Goal: Task Accomplishment & Management: Complete application form

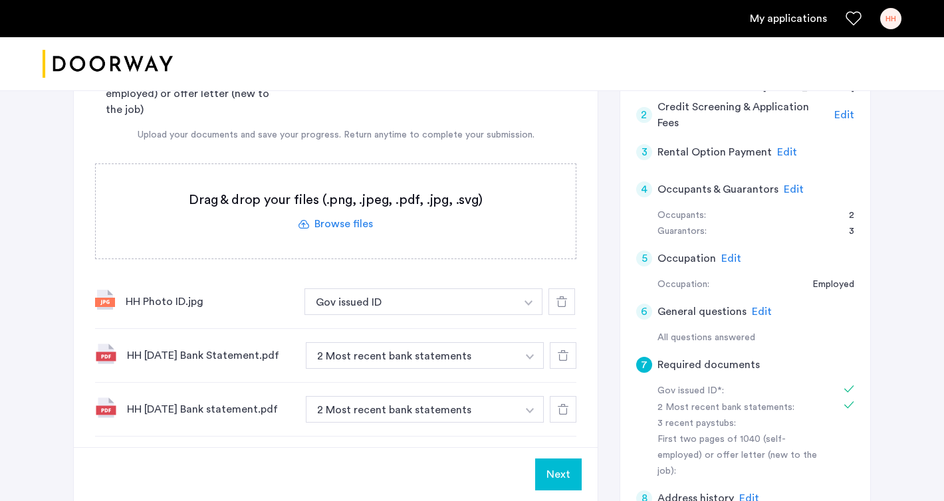
scroll to position [360, 0]
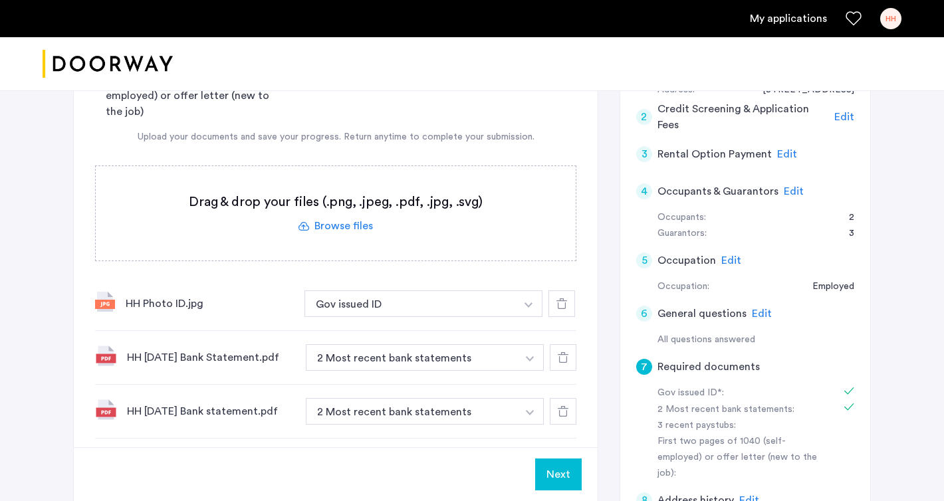
click at [435, 168] on label at bounding box center [336, 213] width 480 height 94
click at [0, 0] on input "file" at bounding box center [0, 0] width 0 height 0
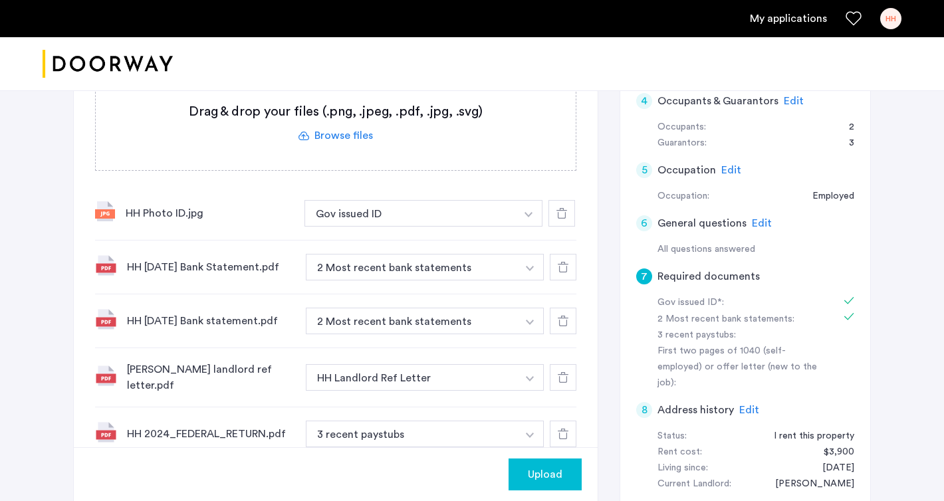
scroll to position [440, 0]
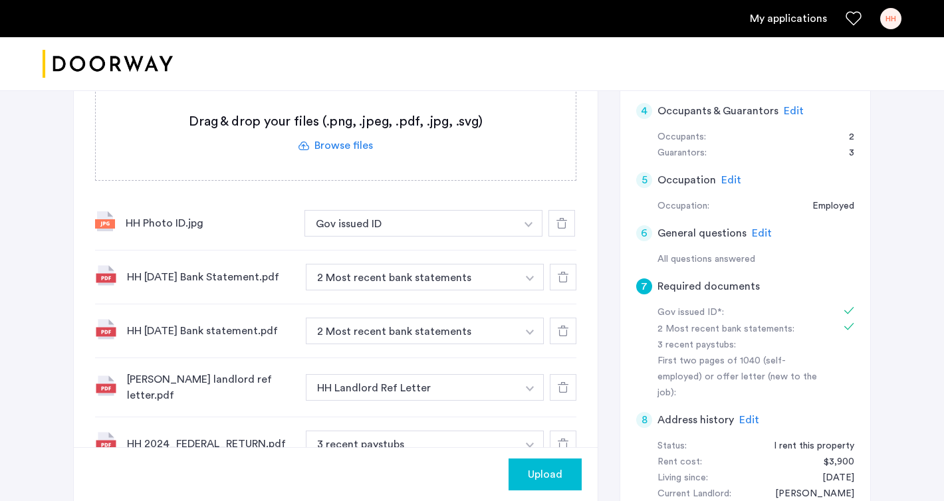
click at [530, 227] on img "button" at bounding box center [528, 224] width 8 height 5
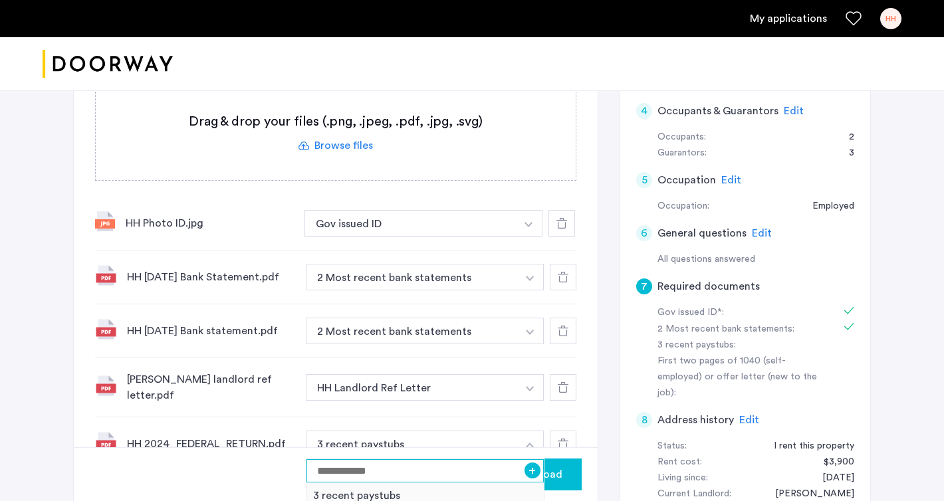
click at [421, 459] on input at bounding box center [424, 470] width 237 height 23
click at [318, 459] on input "**********" at bounding box center [424, 470] width 237 height 23
type input "**********"
click at [531, 463] on button "+" at bounding box center [532, 471] width 16 height 16
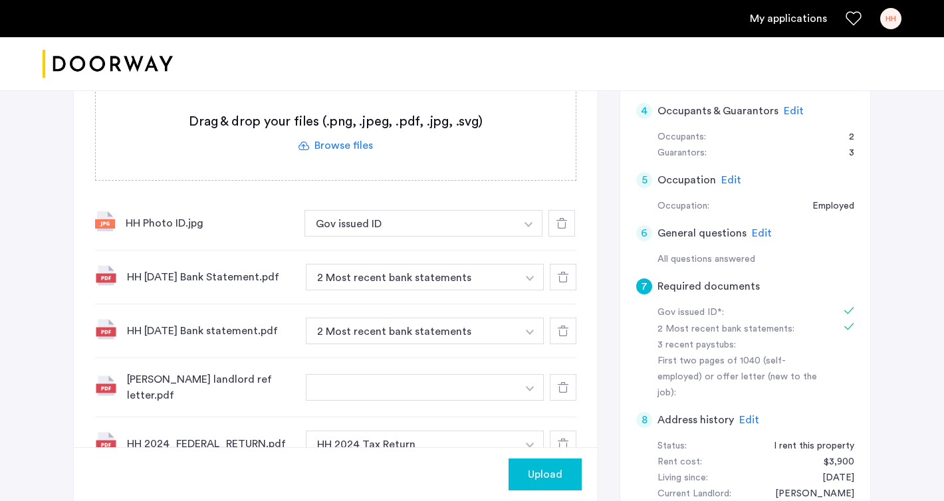
click at [387, 374] on button "button" at bounding box center [411, 387] width 211 height 27
click at [530, 227] on img "button" at bounding box center [528, 224] width 8 height 5
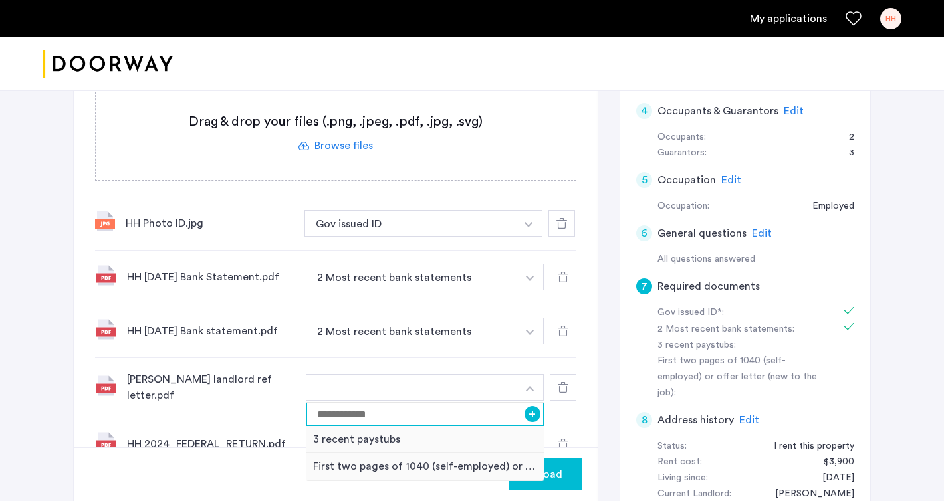
click at [360, 403] on input at bounding box center [424, 414] width 237 height 23
type input "**********"
click at [532, 406] on button "+" at bounding box center [532, 414] width 16 height 16
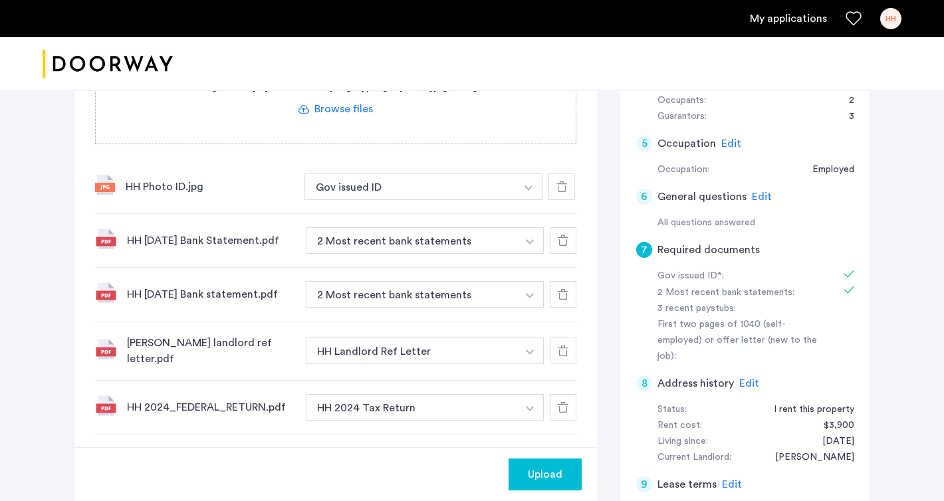
scroll to position [479, 0]
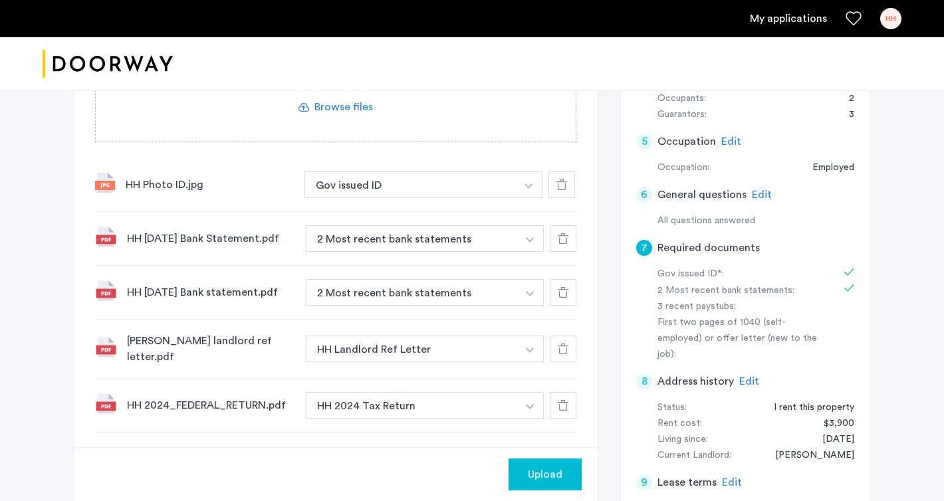
click at [544, 467] on span "Upload" at bounding box center [545, 475] width 35 height 16
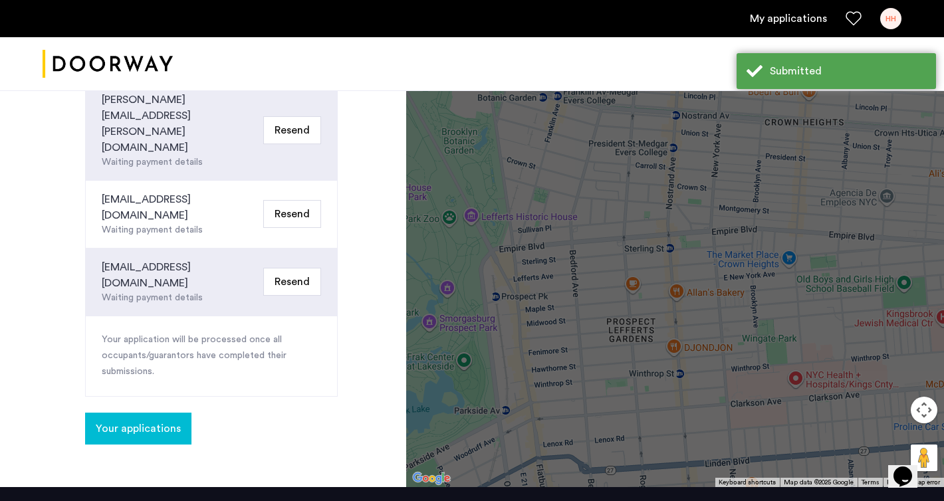
scroll to position [566, 0]
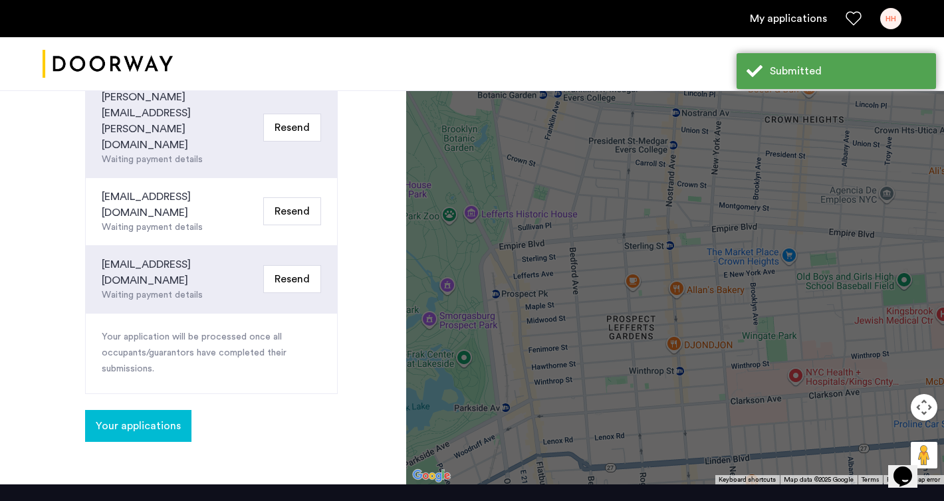
click at [126, 410] on button "Your applications" at bounding box center [138, 426] width 106 height 32
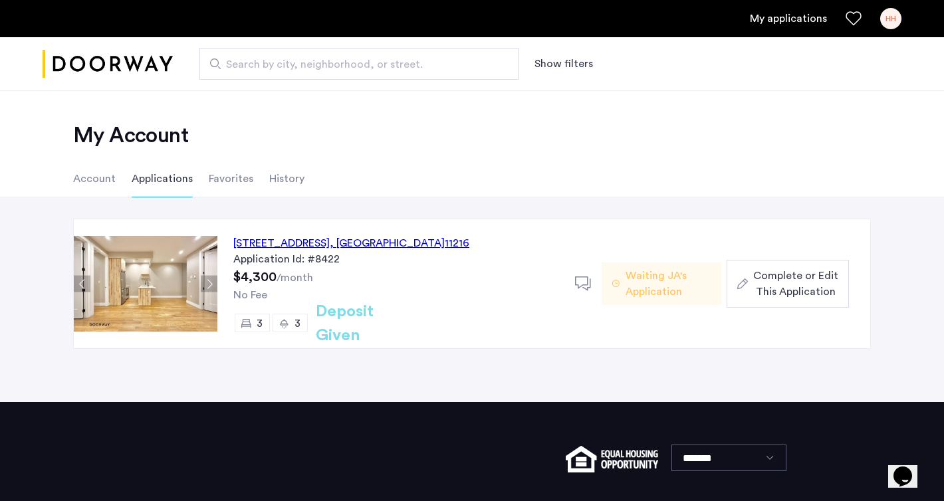
click at [799, 285] on span "Complete or Edit This Application" at bounding box center [795, 284] width 85 height 32
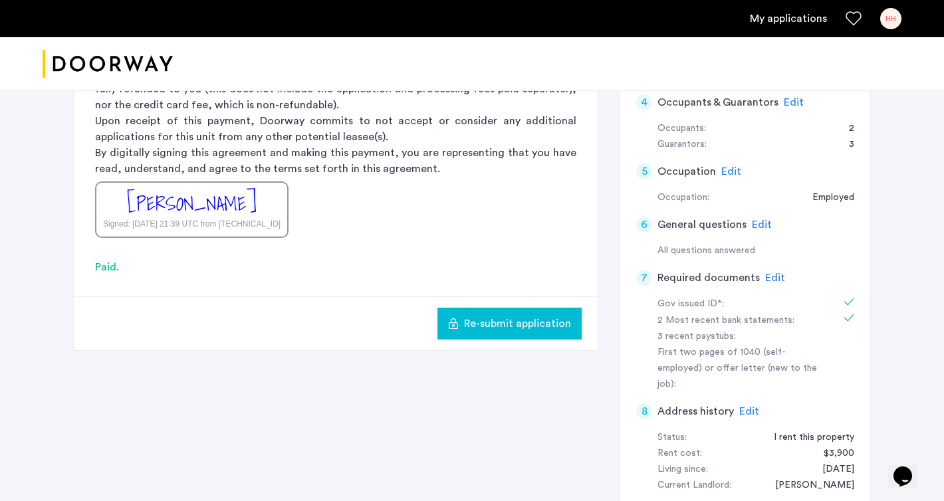
scroll to position [448, 0]
click at [774, 273] on span "Edit" at bounding box center [775, 278] width 20 height 11
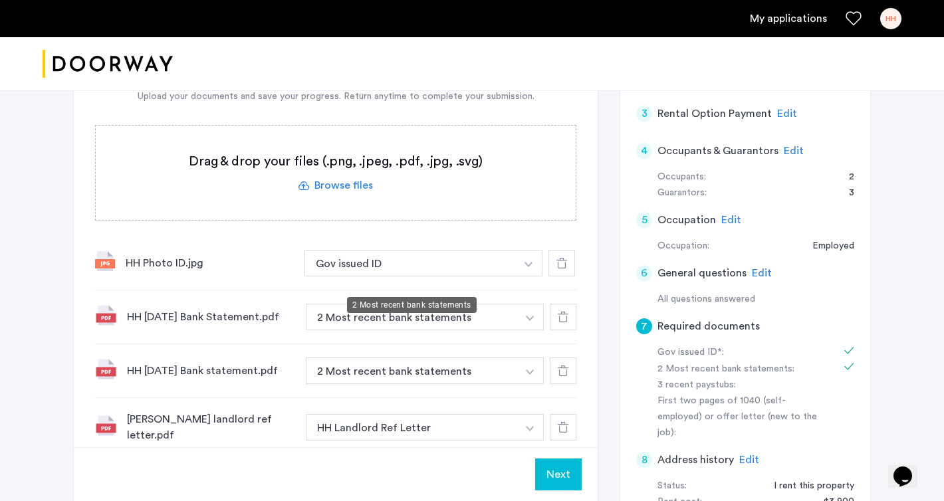
scroll to position [396, 0]
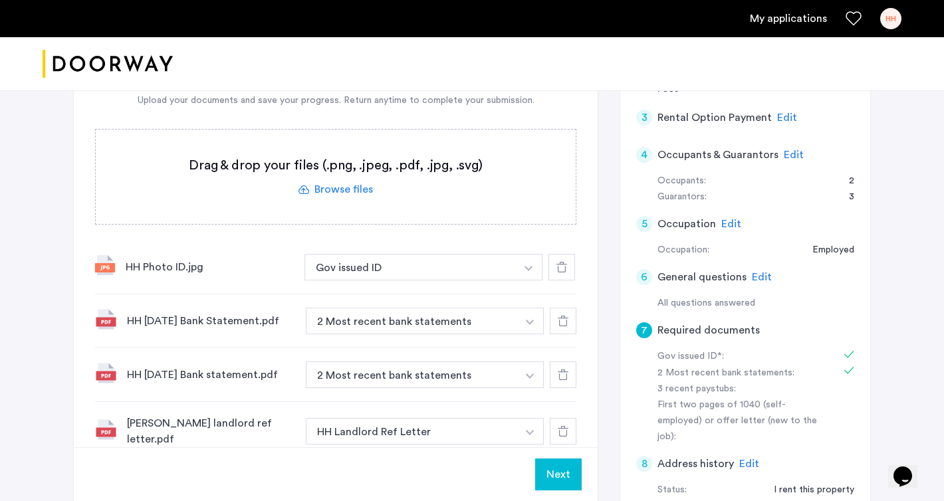
click at [341, 140] on label at bounding box center [336, 177] width 480 height 94
click at [0, 0] on input "file" at bounding box center [0, 0] width 0 height 0
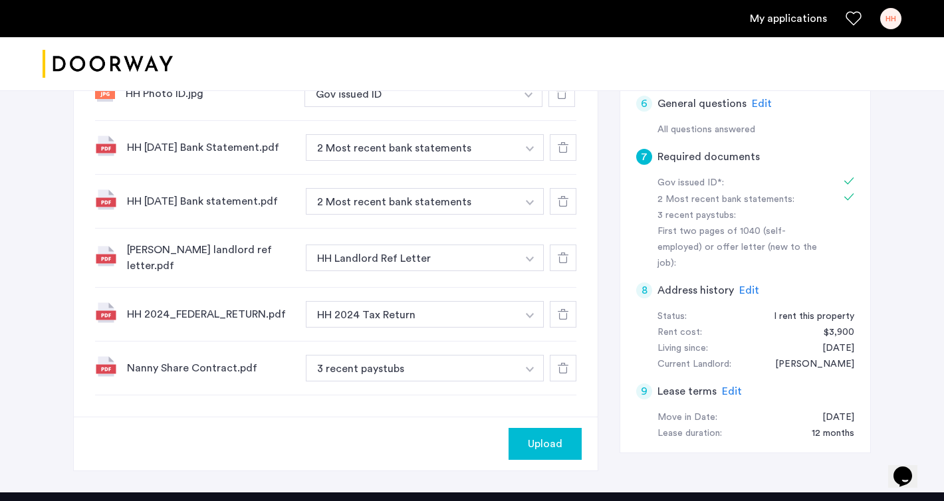
scroll to position [570, 0]
click at [203, 360] on div "Nanny Share Contract.pdf" at bounding box center [211, 368] width 168 height 16
click at [105, 355] on img at bounding box center [105, 365] width 21 height 21
click at [524, 106] on button "button" at bounding box center [528, 93] width 27 height 27
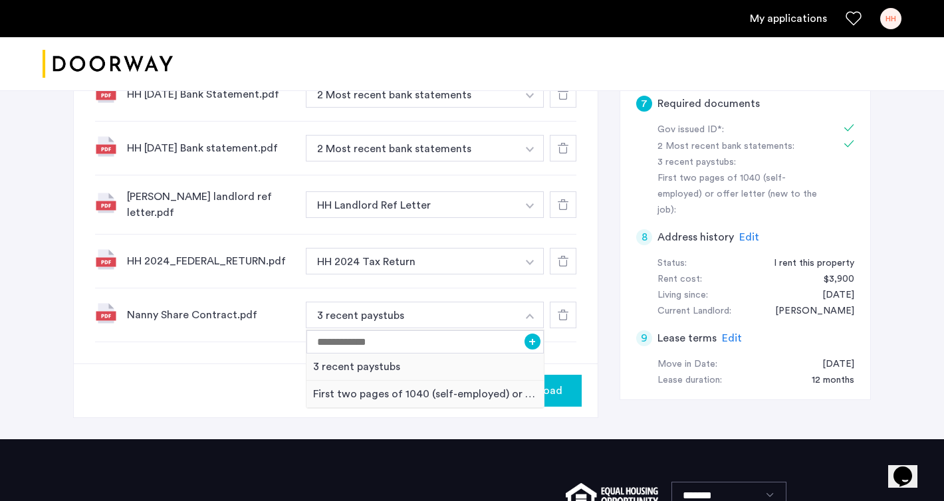
scroll to position [626, 0]
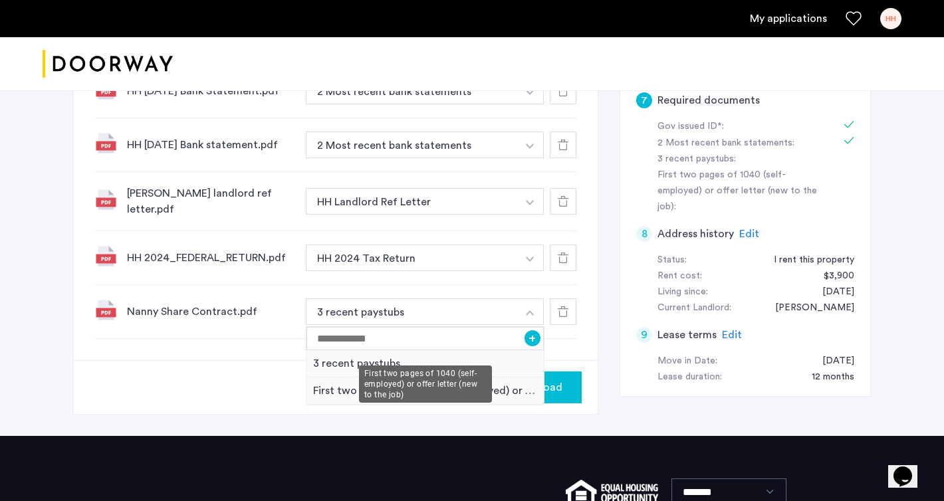
click at [426, 377] on div "First two pages of 1040 (self-employed) or offer letter (new to the job)" at bounding box center [424, 390] width 237 height 27
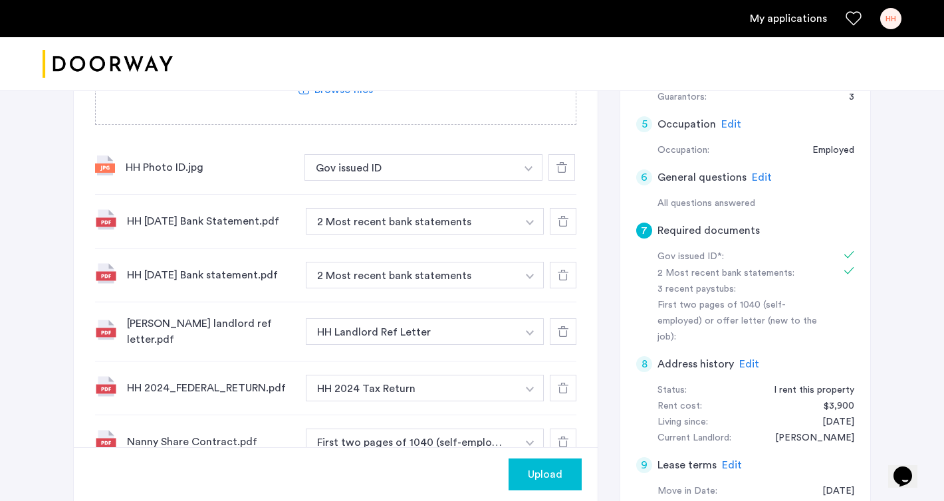
scroll to position [500, 0]
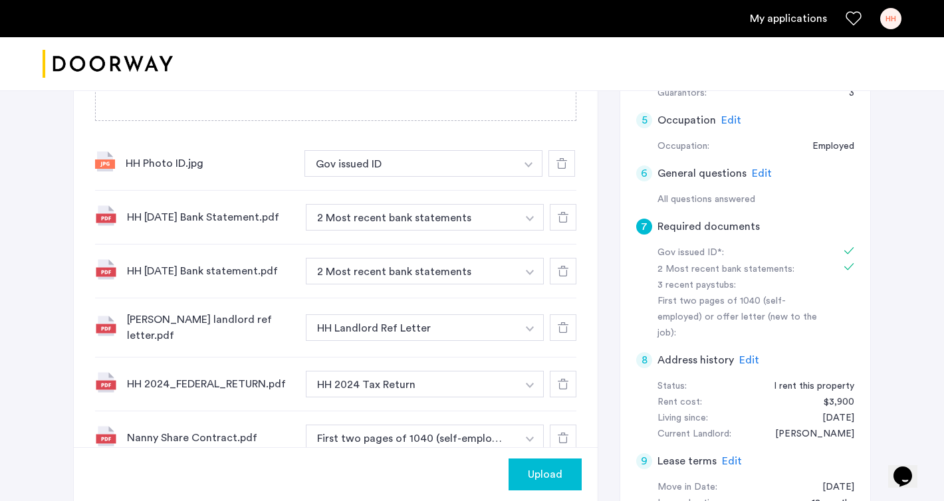
click at [537, 467] on span "Upload" at bounding box center [545, 475] width 35 height 16
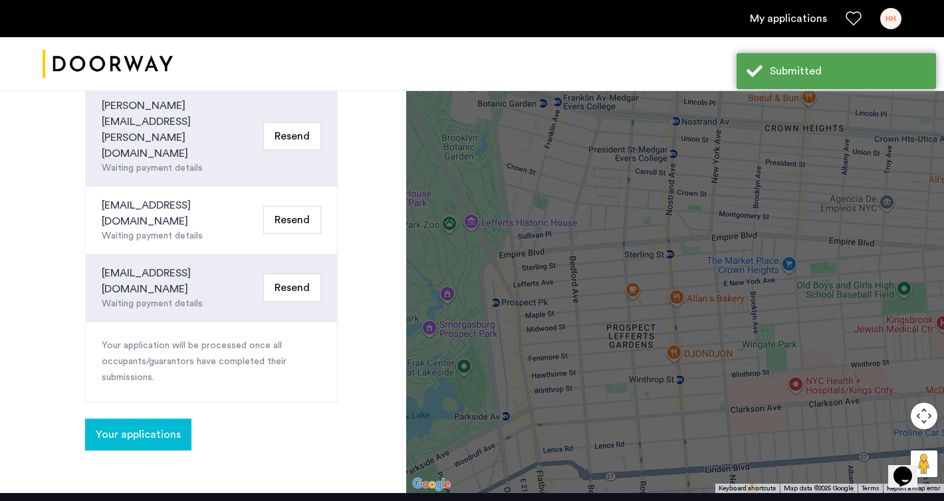
scroll to position [574, 0]
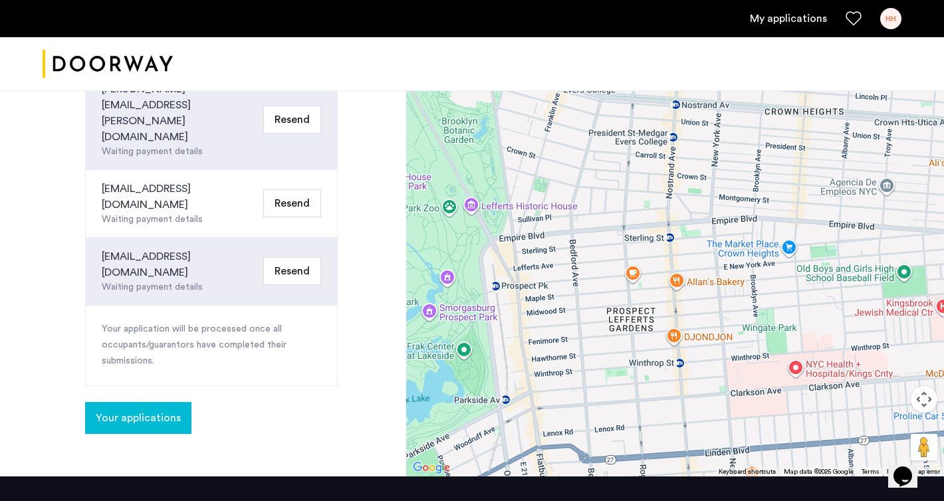
click at [155, 410] on span "Your applications" at bounding box center [138, 418] width 85 height 16
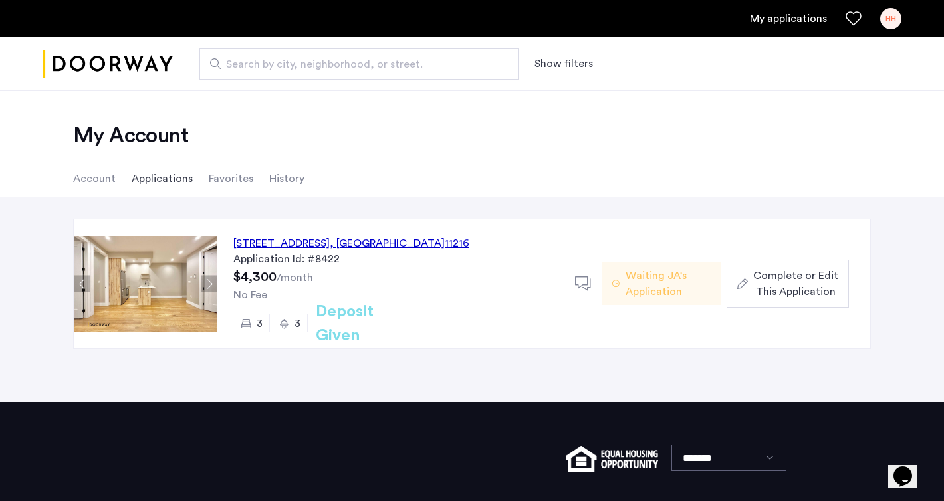
click at [766, 298] on span "Complete or Edit This Application" at bounding box center [795, 284] width 85 height 32
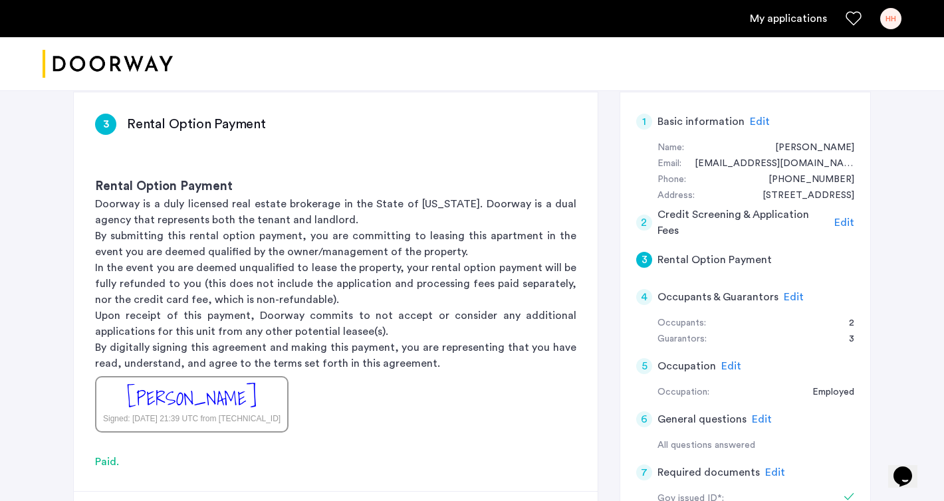
scroll to position [247, 0]
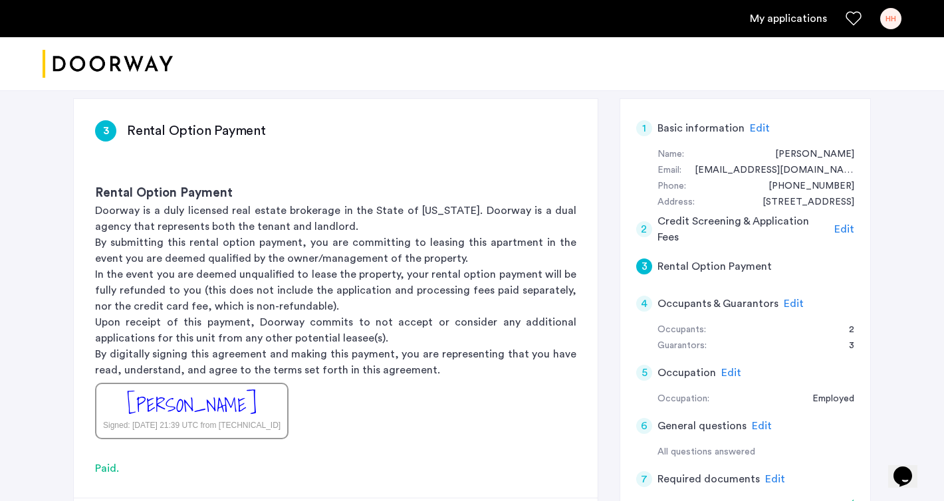
click at [728, 368] on span "Edit" at bounding box center [731, 373] width 20 height 11
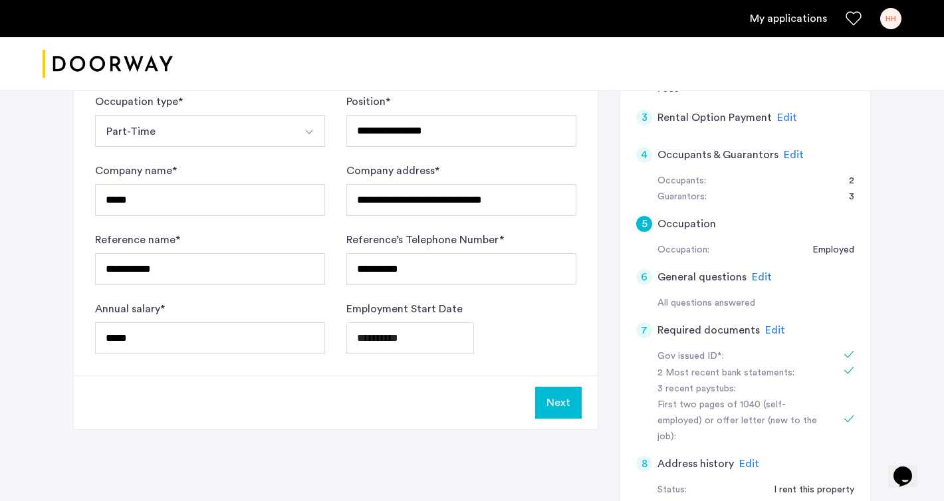
scroll to position [401, 0]
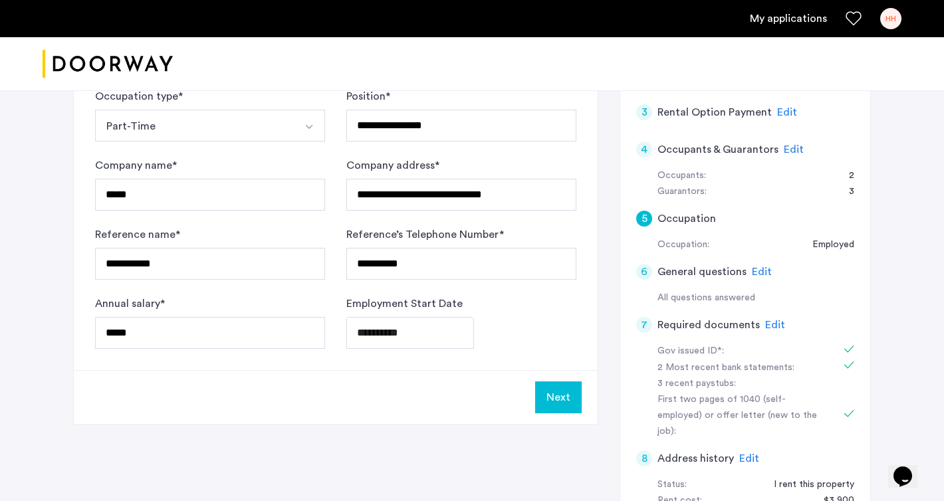
click at [774, 320] on span "Edit" at bounding box center [775, 325] width 20 height 11
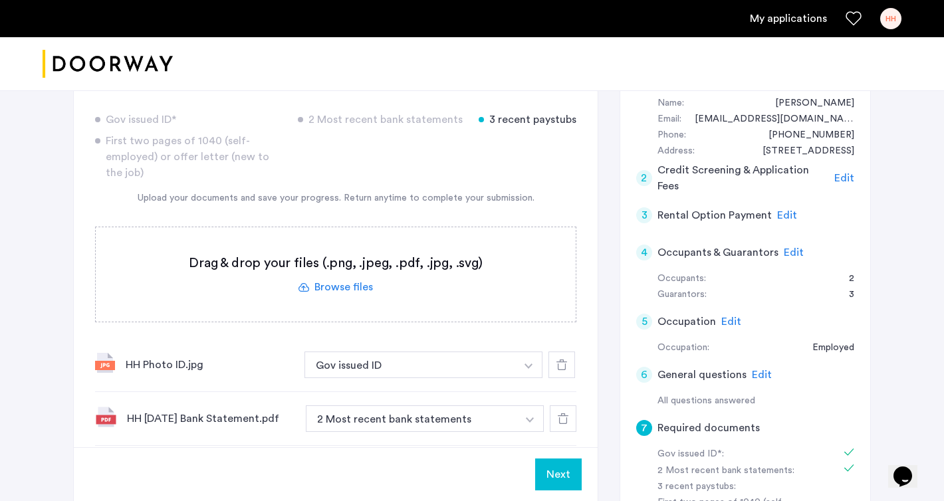
scroll to position [296, 0]
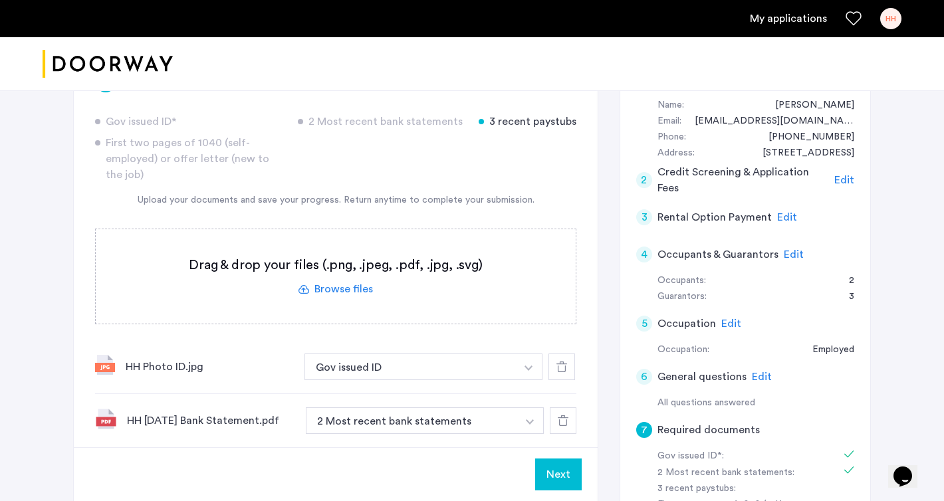
click at [336, 245] on label at bounding box center [336, 276] width 480 height 94
click at [0, 0] on input "file" at bounding box center [0, 0] width 0 height 0
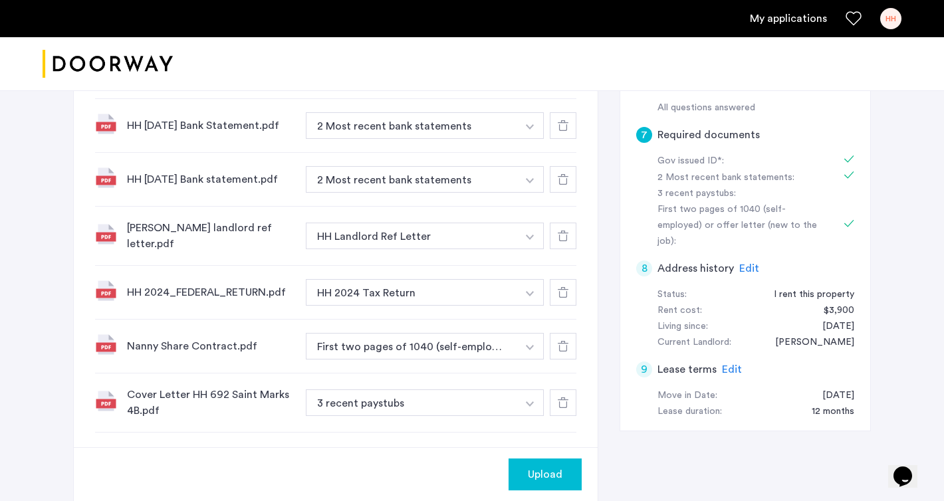
scroll to position [593, 0]
click at [524, 84] on button "button" at bounding box center [528, 70] width 27 height 27
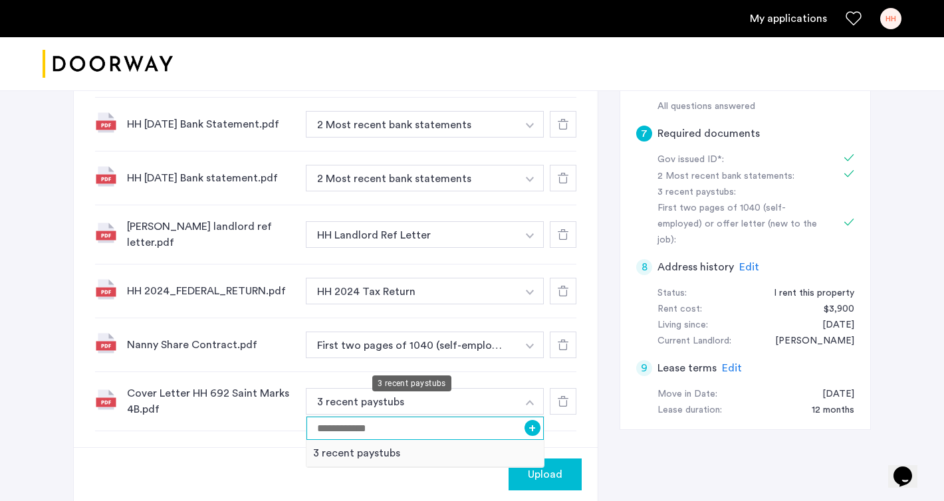
click at [365, 417] on input at bounding box center [424, 428] width 237 height 23
type input "**********"
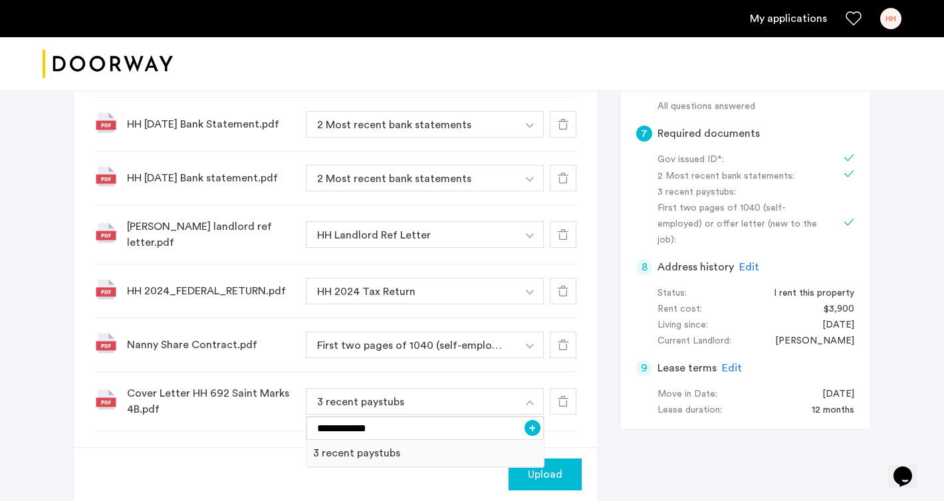
click at [272, 447] on div "Upload" at bounding box center [336, 474] width 524 height 54
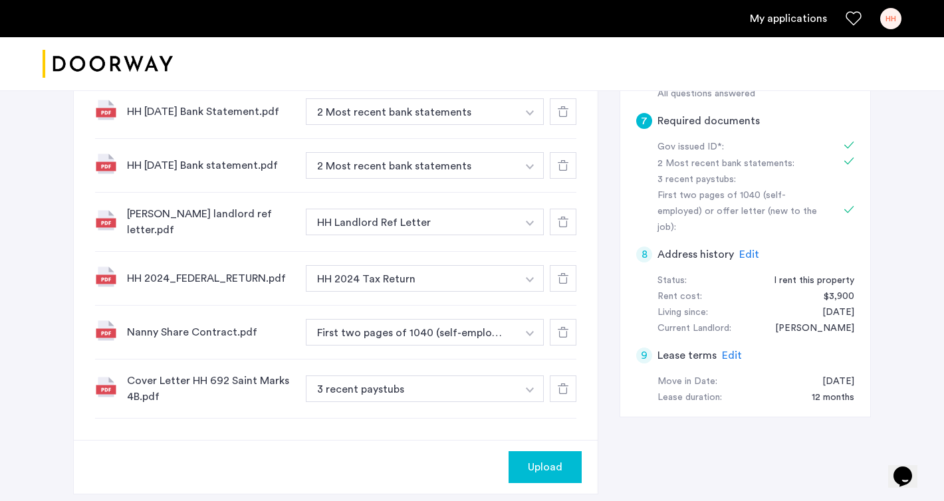
scroll to position [601, 0]
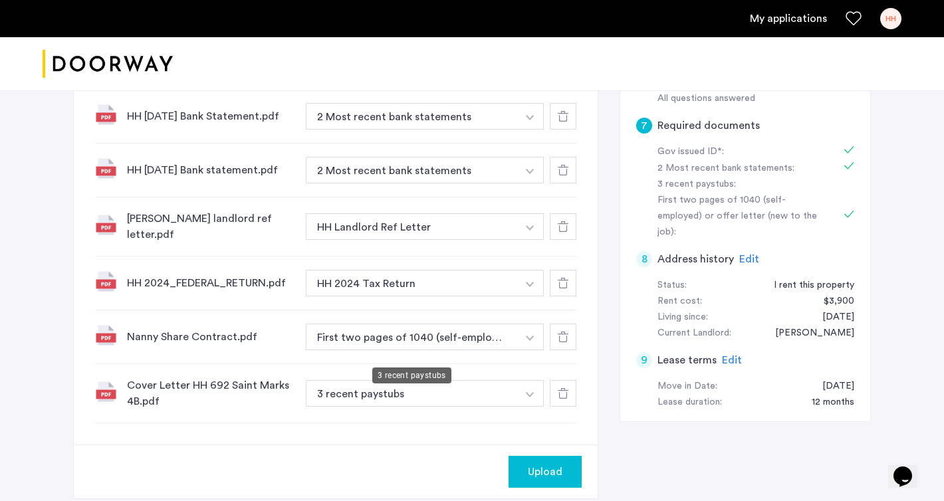
click at [431, 380] on button "3 recent paystubs" at bounding box center [411, 393] width 211 height 27
click at [490, 380] on button "3 recent paystubs" at bounding box center [411, 393] width 211 height 27
click at [528, 66] on img "button" at bounding box center [528, 63] width 8 height 5
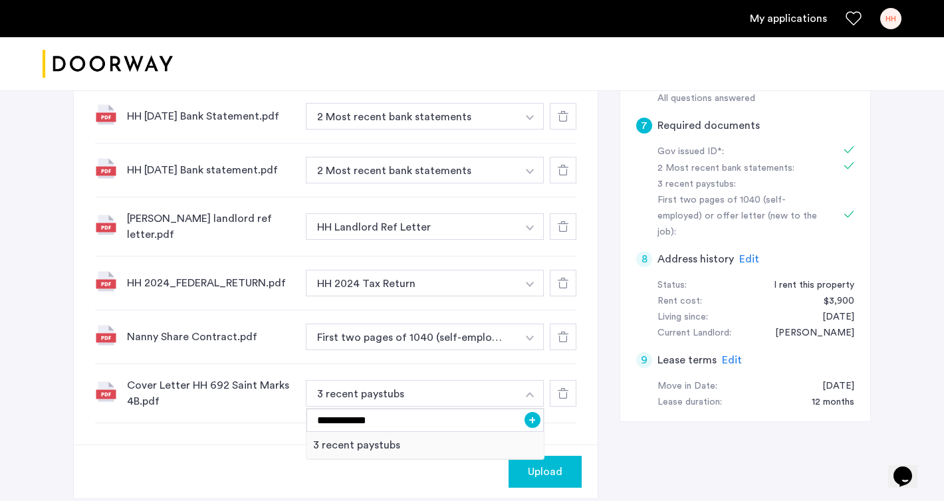
click at [529, 412] on button "+" at bounding box center [532, 420] width 16 height 16
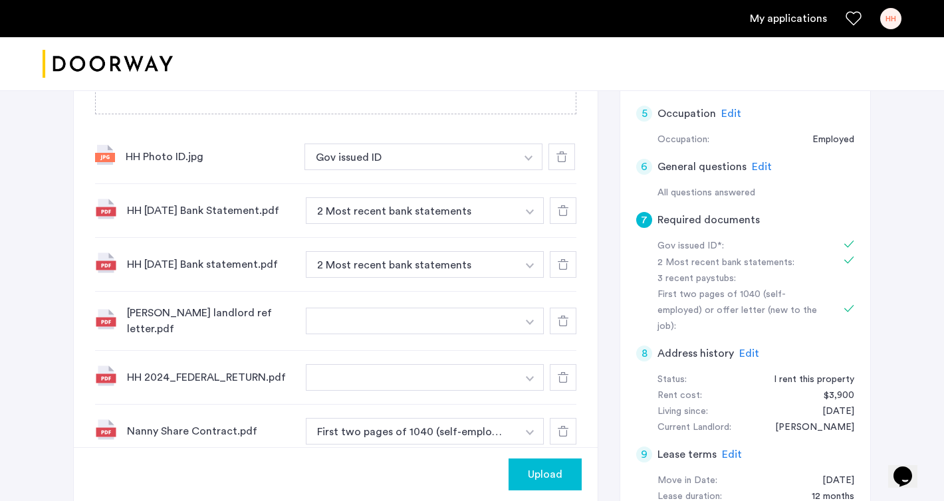
scroll to position [529, 0]
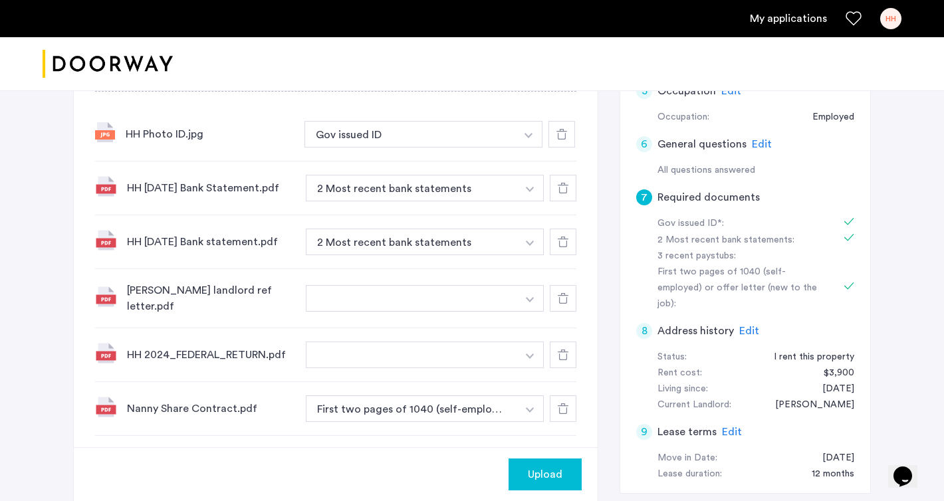
click at [532, 138] on img "button" at bounding box center [528, 135] width 8 height 5
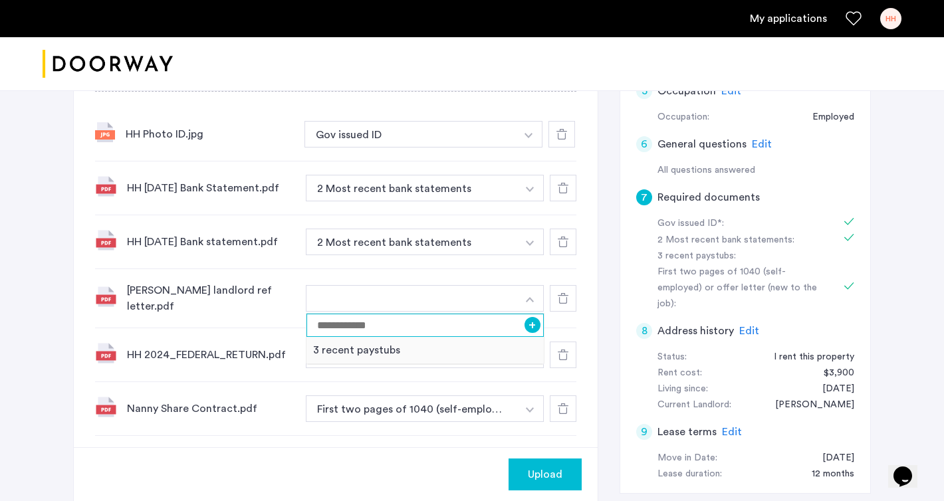
click at [391, 314] on input at bounding box center [424, 325] width 237 height 23
type input "**********"
click at [536, 317] on button "+" at bounding box center [532, 325] width 16 height 16
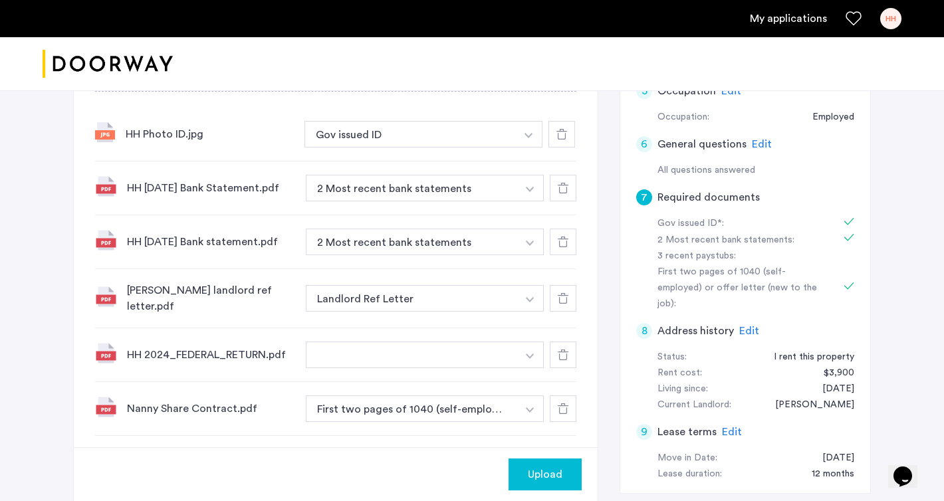
click at [534, 148] on button "button" at bounding box center [528, 134] width 27 height 27
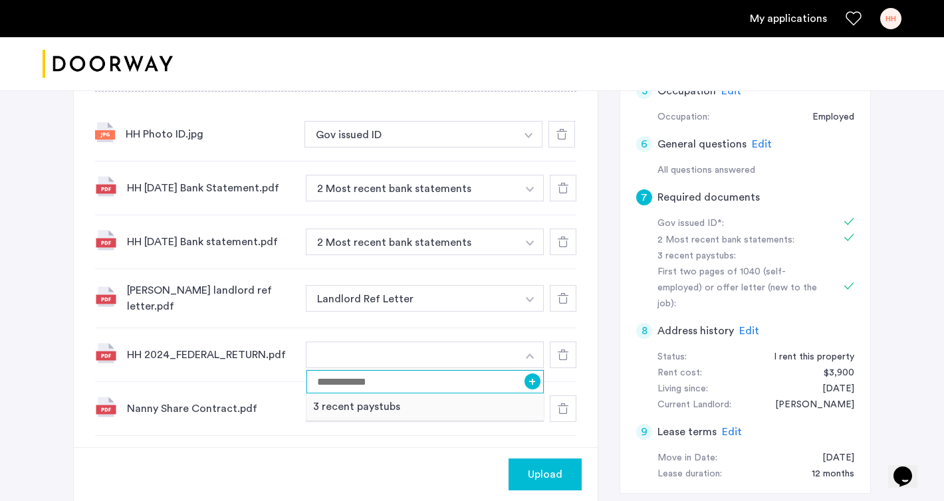
click at [400, 370] on input at bounding box center [424, 381] width 237 height 23
type input "**********"
click at [528, 374] on button "+" at bounding box center [532, 382] width 16 height 16
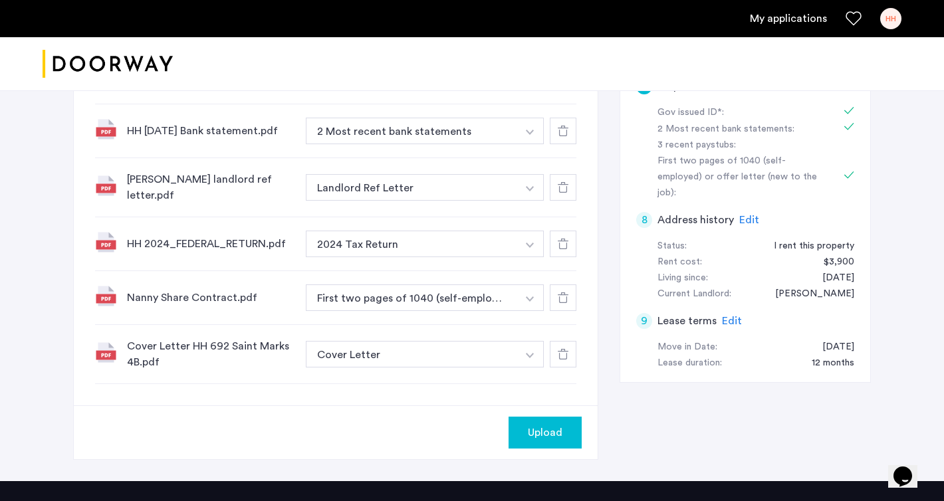
scroll to position [655, 0]
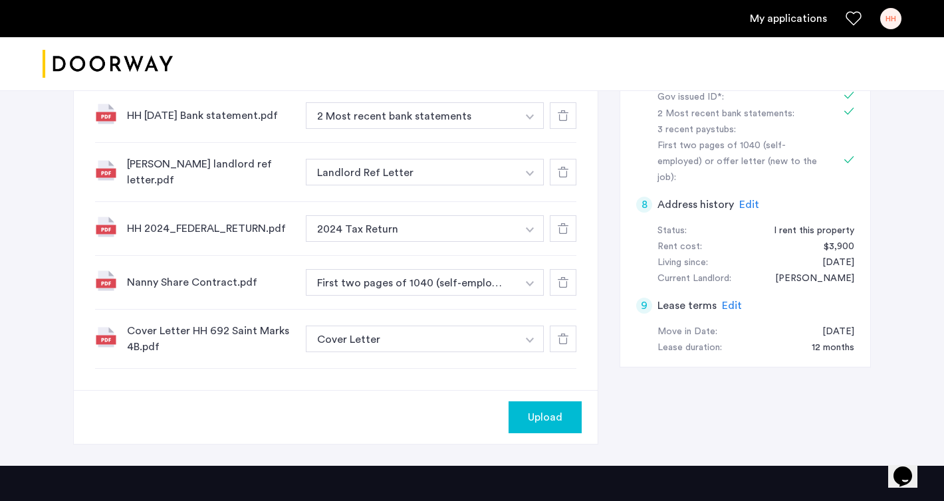
click at [541, 409] on span "Upload" at bounding box center [545, 417] width 35 height 16
